Goal: Task Accomplishment & Management: Manage account settings

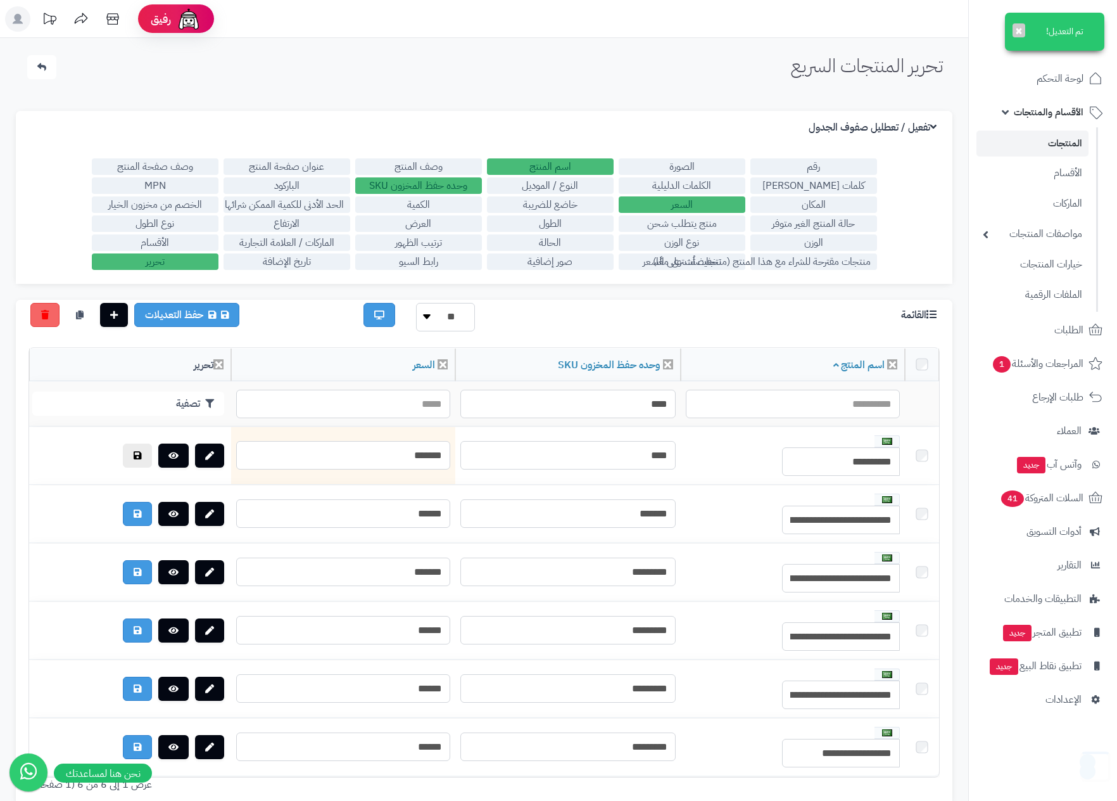
scroll to position [101, 0]
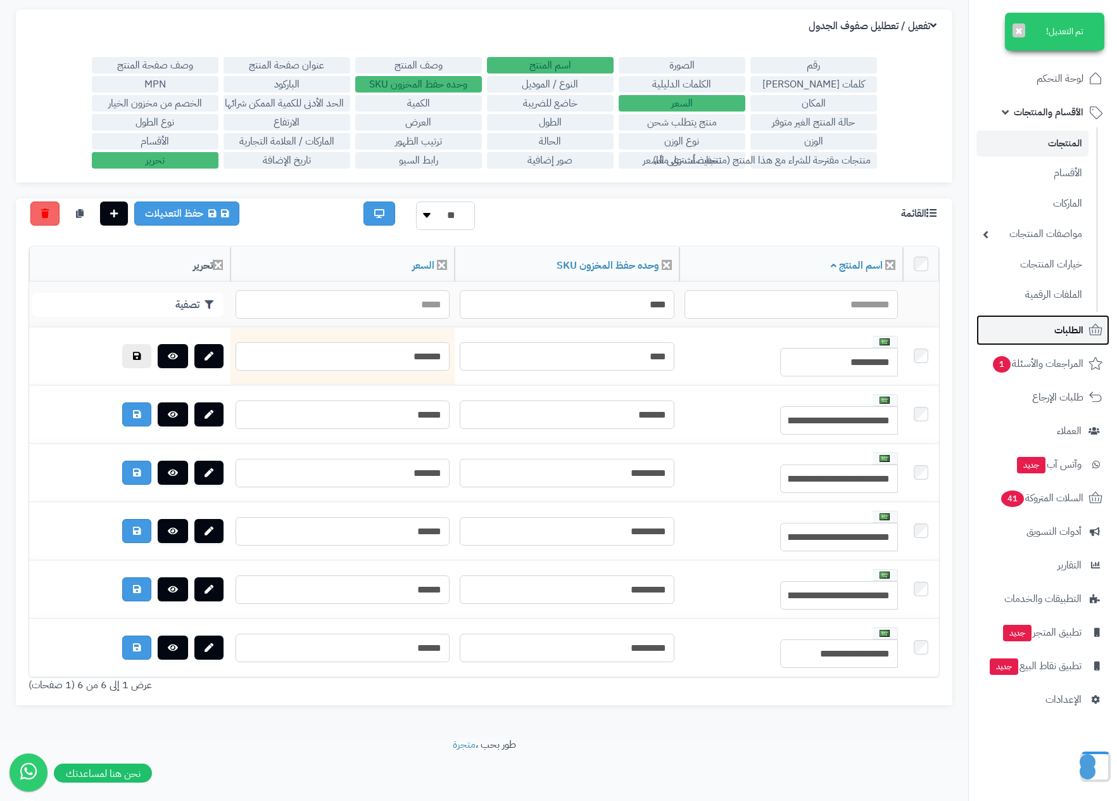
drag, startPoint x: 0, startPoint y: 0, endPoint x: 1067, endPoint y: 333, distance: 1117.4
click at [1067, 333] on span "الطلبات" at bounding box center [1069, 330] width 29 height 18
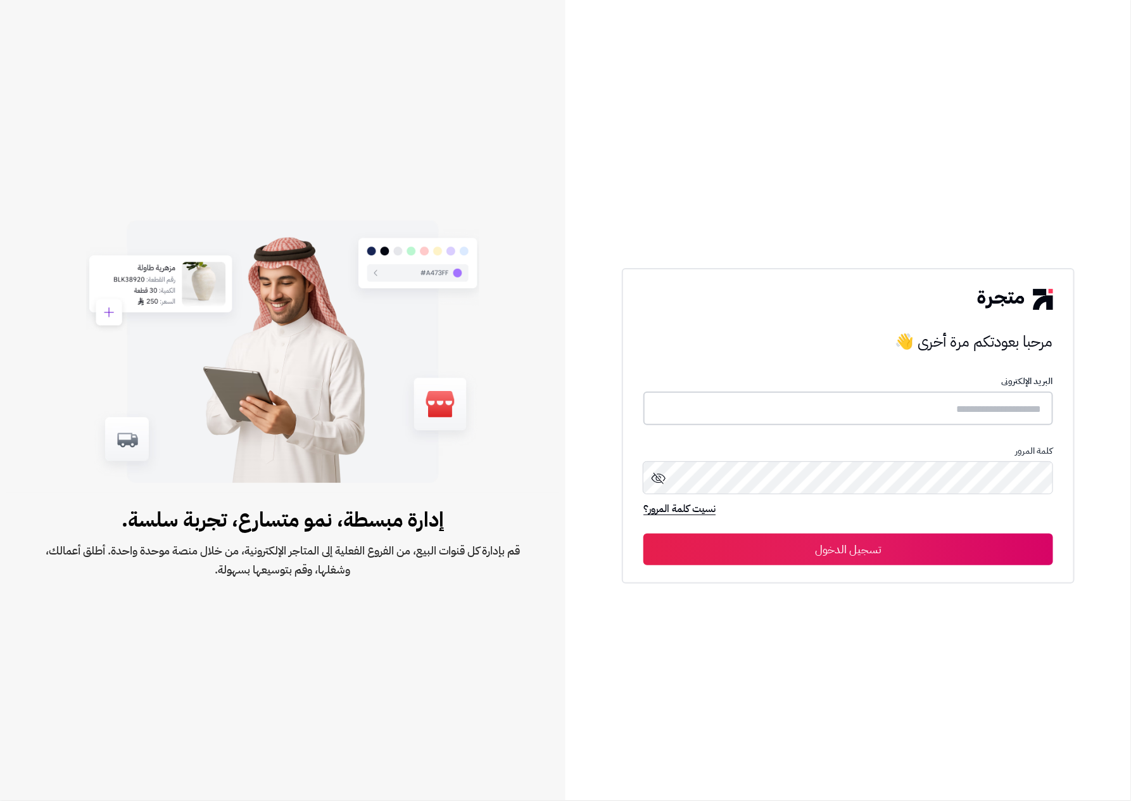
type input "******"
click at [926, 547] on button "تسجيل الدخول" at bounding box center [848, 549] width 409 height 32
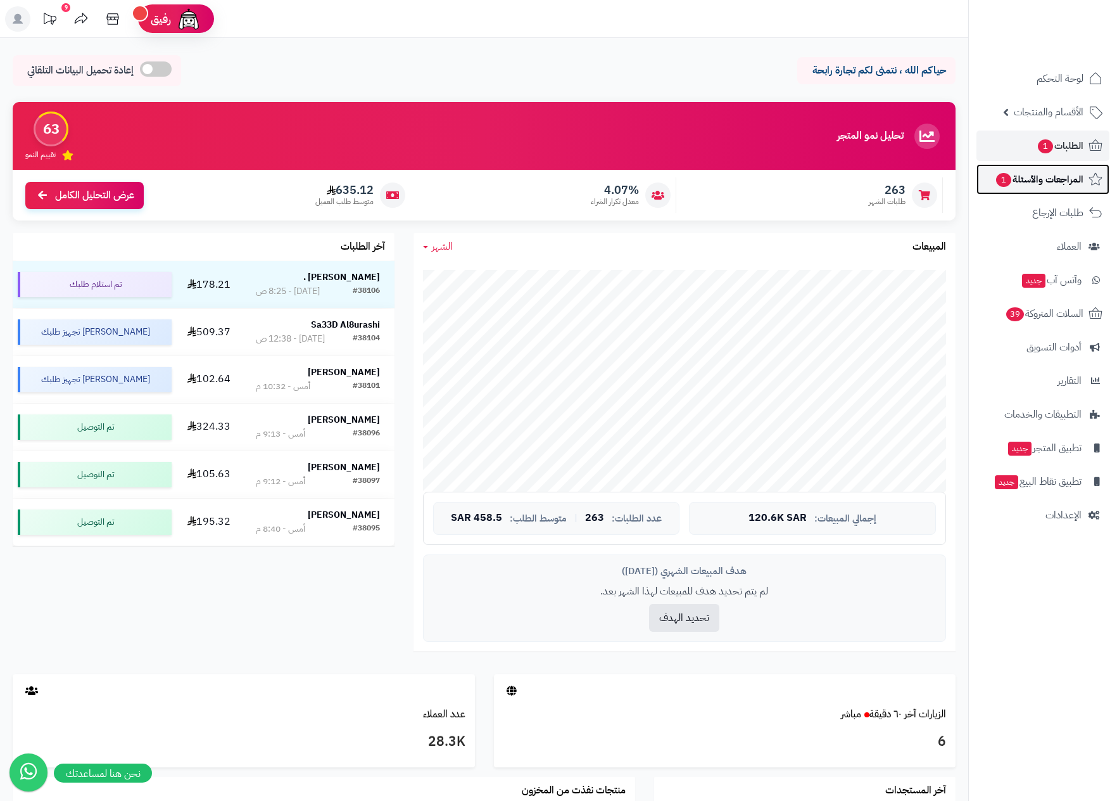
click at [1053, 175] on span "المراجعات والأسئلة 1" at bounding box center [1039, 179] width 89 height 18
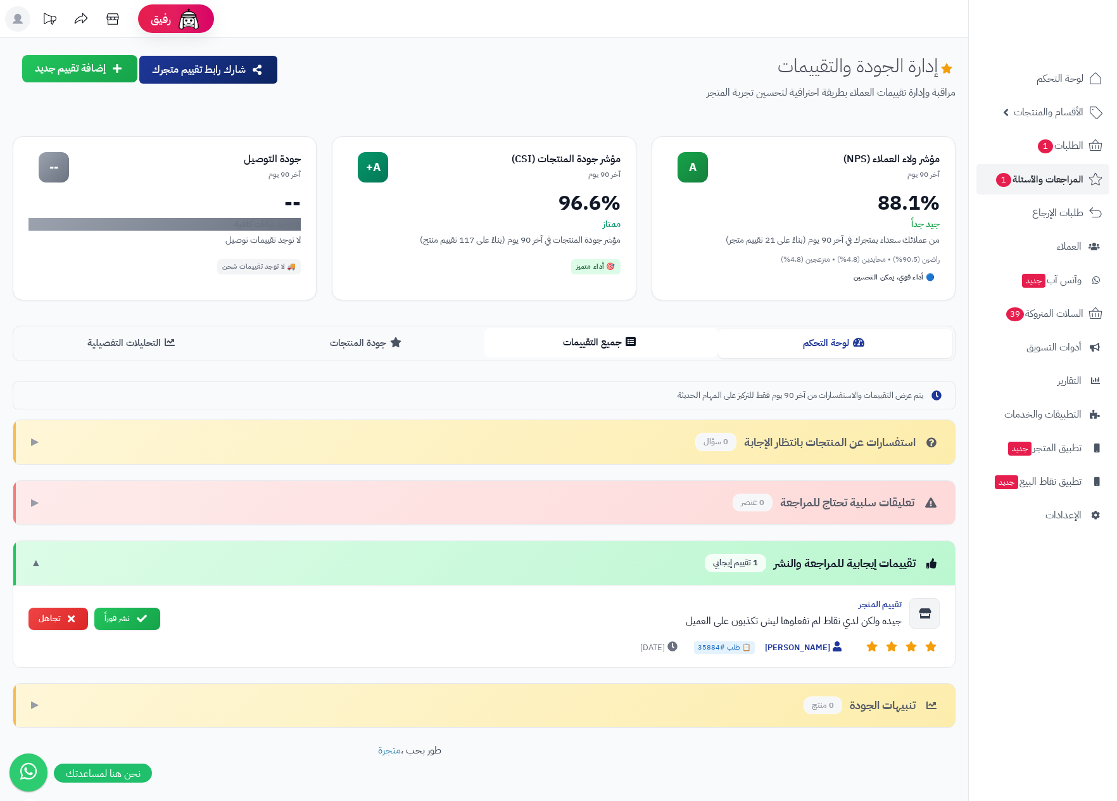
click at [604, 346] on button "جميع التقييمات" at bounding box center [602, 342] width 234 height 29
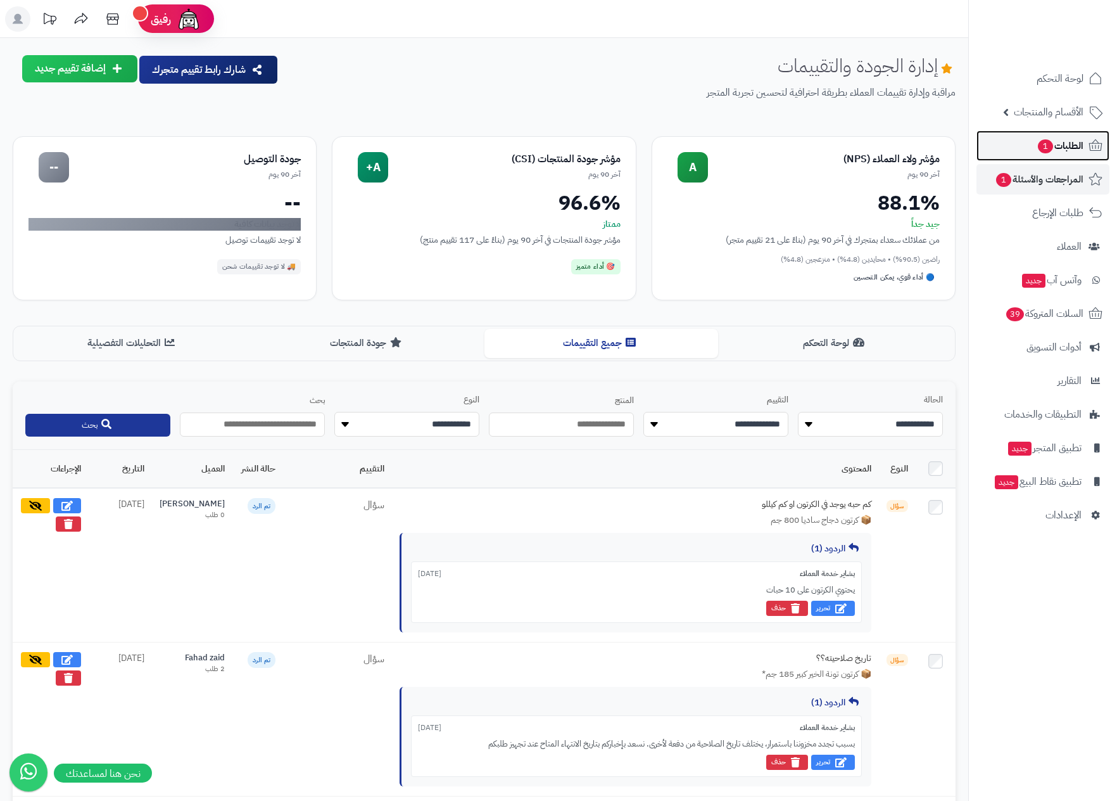
click at [1070, 141] on span "الطلبات 1" at bounding box center [1060, 146] width 47 height 18
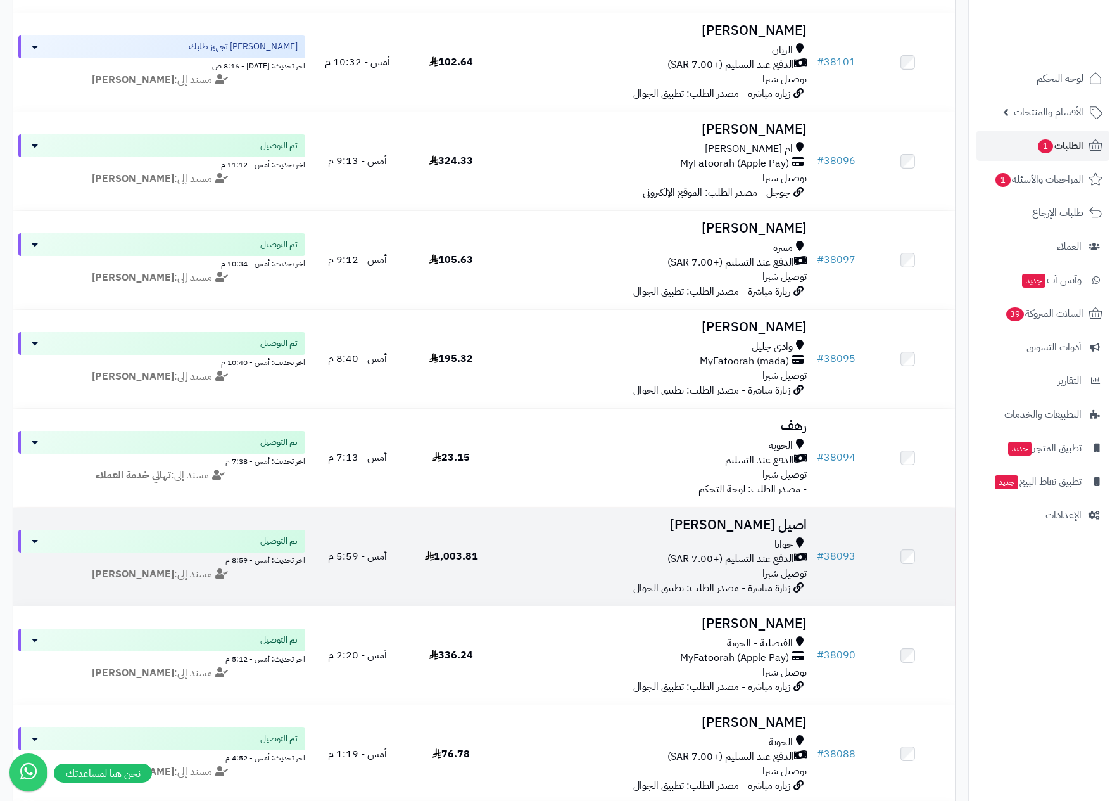
scroll to position [475, 0]
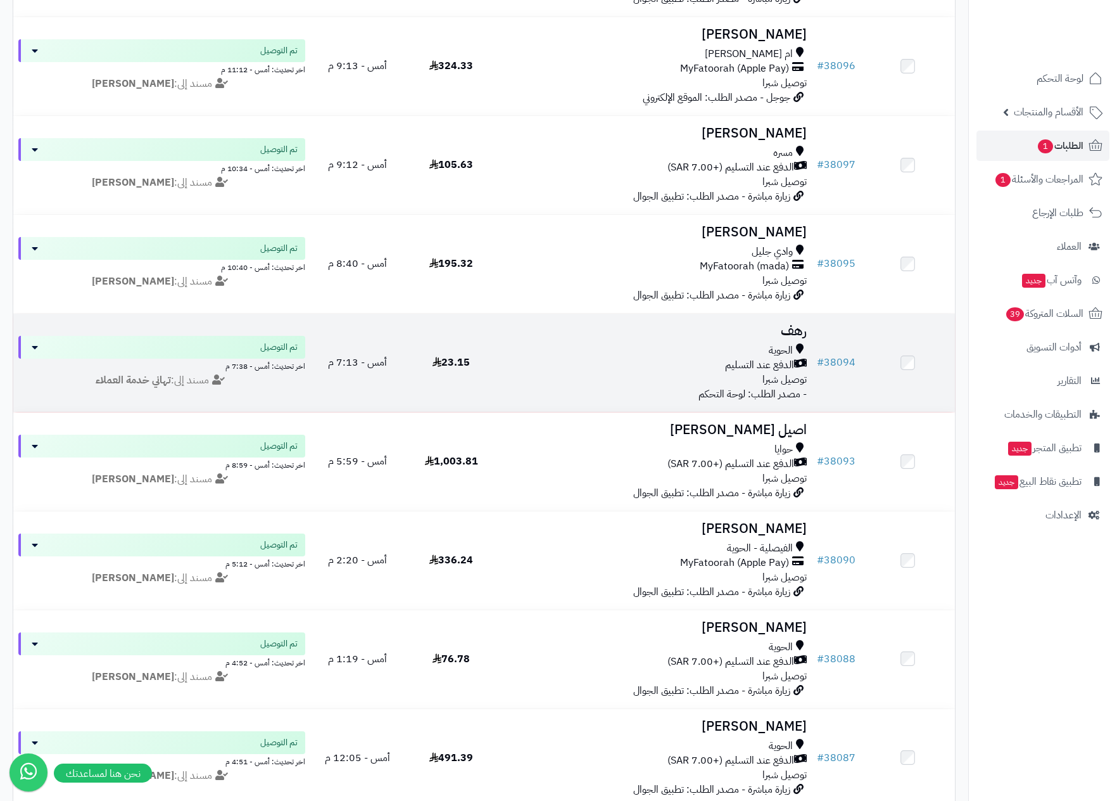
click at [706, 367] on div "الدفع عند التسليم" at bounding box center [655, 365] width 303 height 15
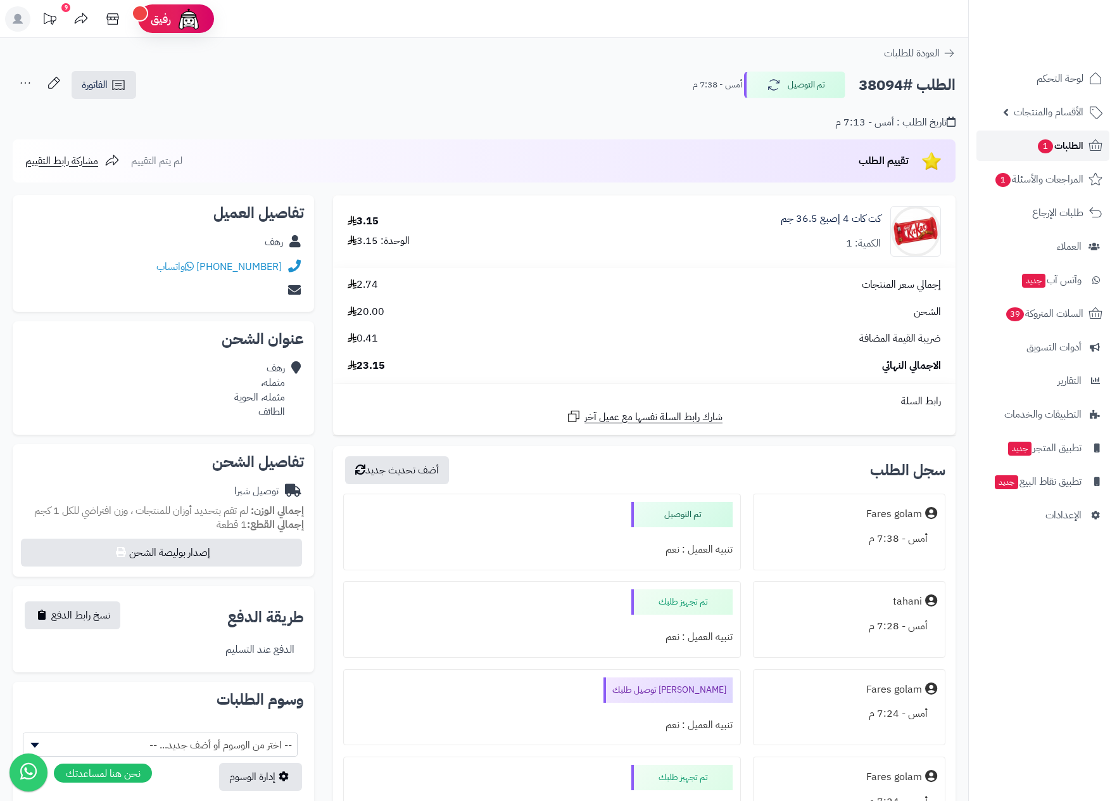
click at [1080, 137] on span "الطلبات 1" at bounding box center [1060, 146] width 47 height 18
